Goal: Task Accomplishment & Management: Manage account settings

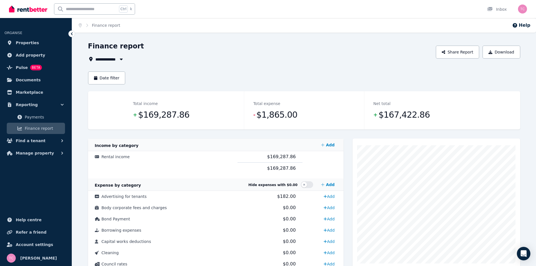
click at [26, 44] on span "Properties" at bounding box center [27, 42] width 23 height 7
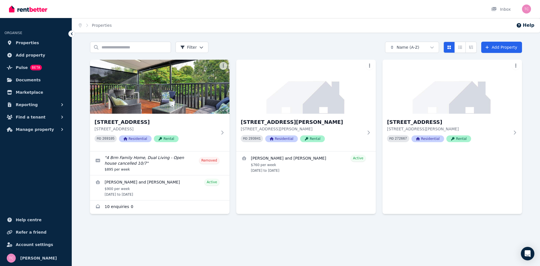
click at [298, 122] on h3 "[STREET_ADDRESS][PERSON_NAME]" at bounding box center [302, 122] width 123 height 8
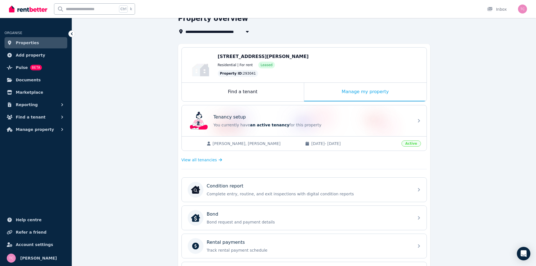
scroll to position [17, 0]
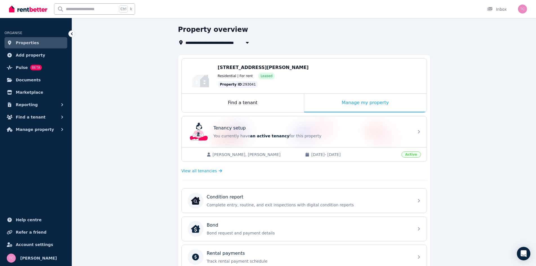
click at [206, 169] on span "View all tenancies" at bounding box center [198, 171] width 35 height 6
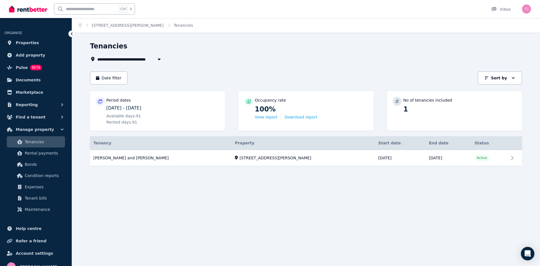
click at [514, 159] on link "View property details" at bounding box center [306, 158] width 432 height 16
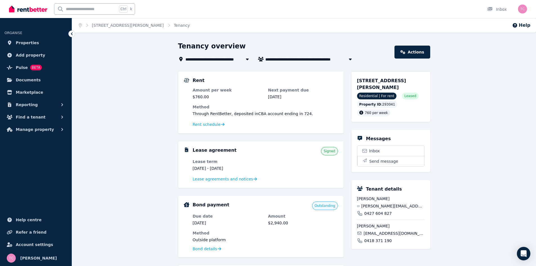
click at [234, 177] on span "Lease agreements and notices" at bounding box center [223, 179] width 60 height 6
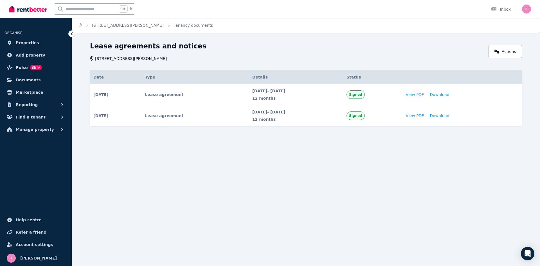
click at [511, 48] on link "Actions" at bounding box center [504, 51] width 33 height 13
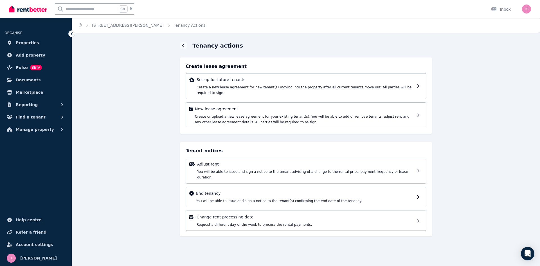
click at [418, 106] on div at bounding box center [420, 115] width 6 height 19
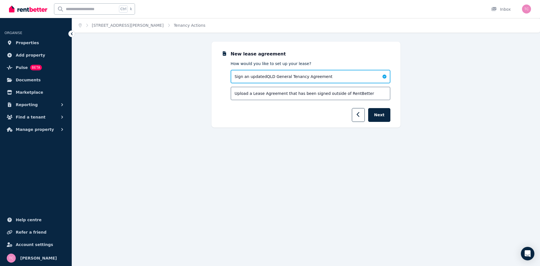
click at [383, 117] on button "Next" at bounding box center [379, 115] width 22 height 14
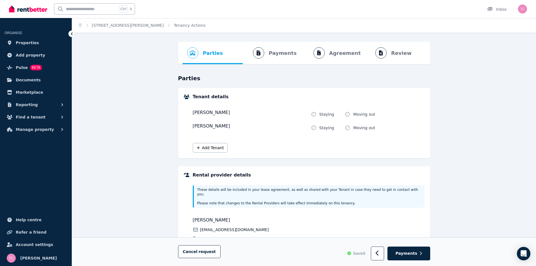
click at [220, 147] on button "Add Tenant" at bounding box center [210, 148] width 35 height 10
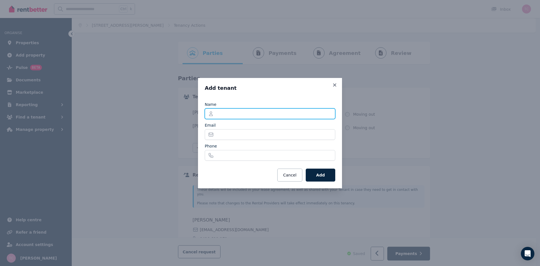
click at [251, 117] on input "Name" at bounding box center [270, 113] width 130 height 11
type input "**********"
click at [328, 170] on button "Add" at bounding box center [321, 174] width 30 height 13
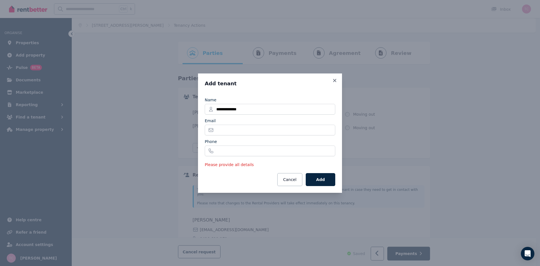
click at [334, 78] on icon at bounding box center [335, 80] width 6 height 5
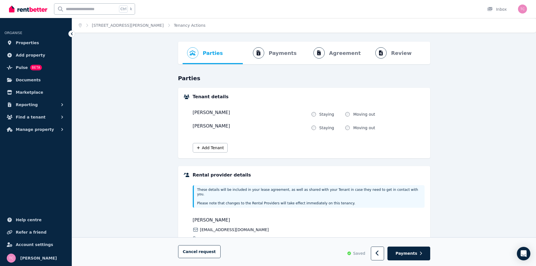
click at [20, 43] on span "Properties" at bounding box center [27, 42] width 23 height 7
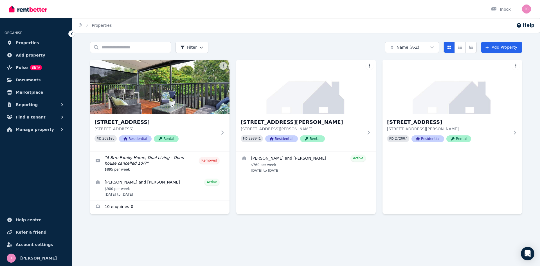
click at [134, 119] on h3 "[STREET_ADDRESS]" at bounding box center [155, 122] width 123 height 8
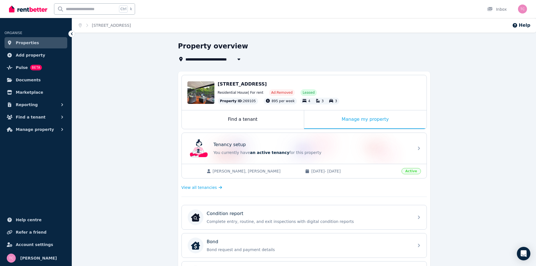
click at [195, 190] on span "View all tenancies" at bounding box center [198, 187] width 35 height 6
